Goal: Task Accomplishment & Management: Manage account settings

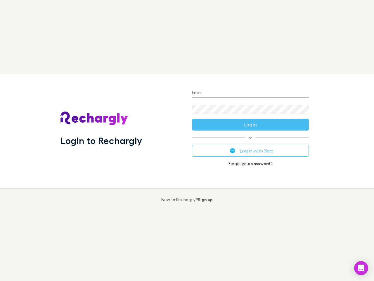
click at [187, 140] on div "Login to Rechargly" at bounding box center [122, 130] width 132 height 113
click at [251, 93] on input "Email" at bounding box center [250, 92] width 117 height 9
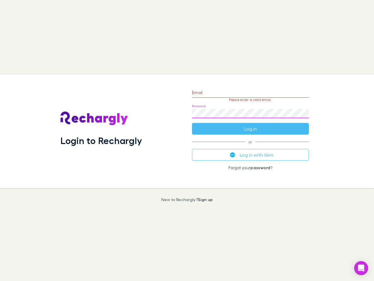
click at [251, 125] on form "Email Please enter a valid email. Password Log in" at bounding box center [250, 109] width 117 height 51
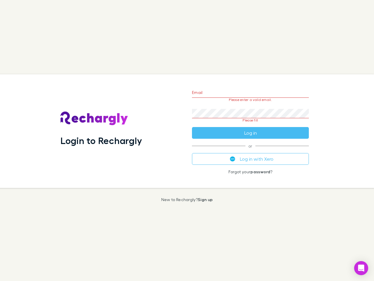
click at [251, 151] on div "Email Please enter a valid email. Password Please fill Log in or Log in with Xe…" at bounding box center [251, 130] width 126 height 113
click at [362, 268] on icon "Open Intercom Messenger" at bounding box center [362, 267] width 6 height 7
